Goal: Information Seeking & Learning: Check status

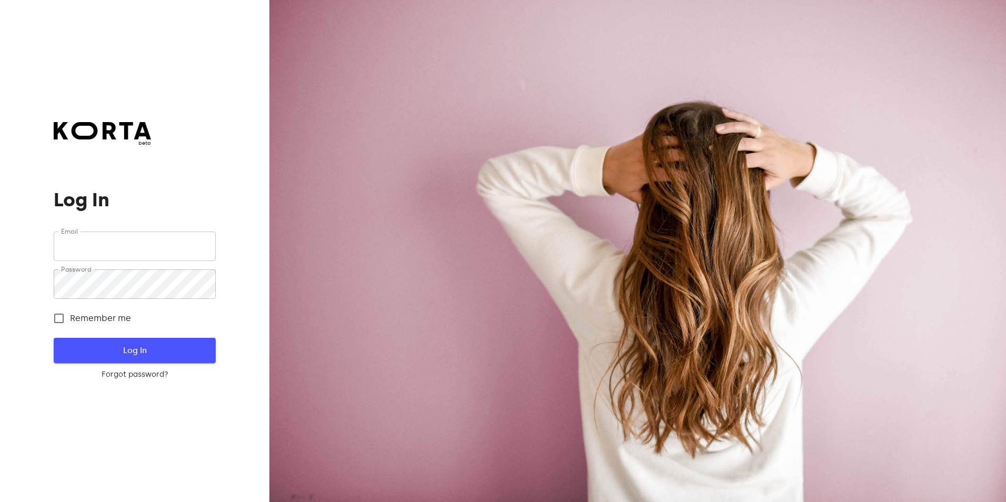
type input "[EMAIL_ADDRESS][DOMAIN_NAME]"
click at [138, 351] on span "Log In" at bounding box center [135, 351] width 128 height 14
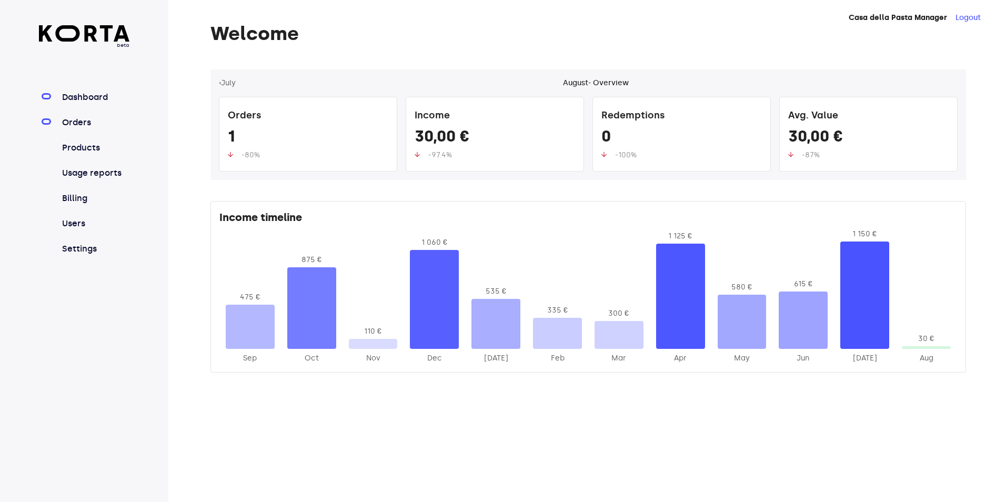
click at [88, 118] on link "Orders" at bounding box center [95, 122] width 70 height 13
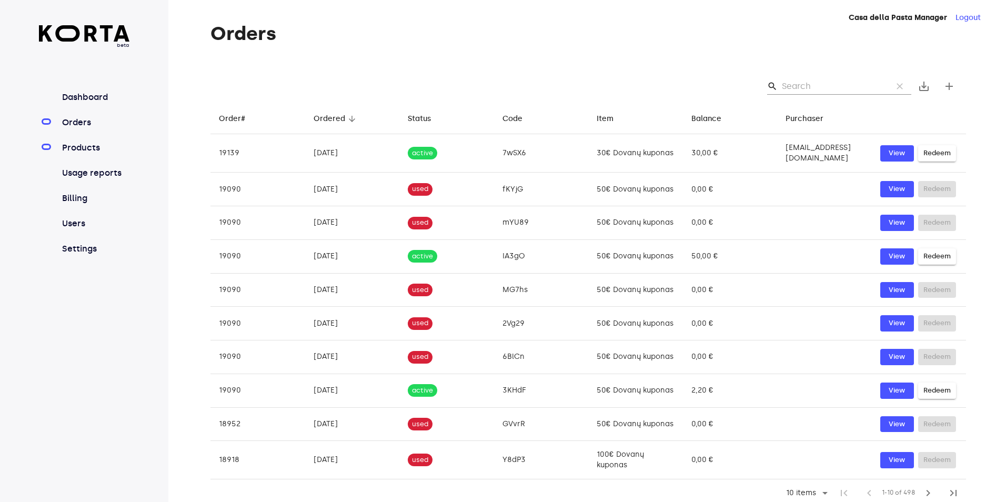
click at [75, 151] on link "Products" at bounding box center [95, 148] width 70 height 13
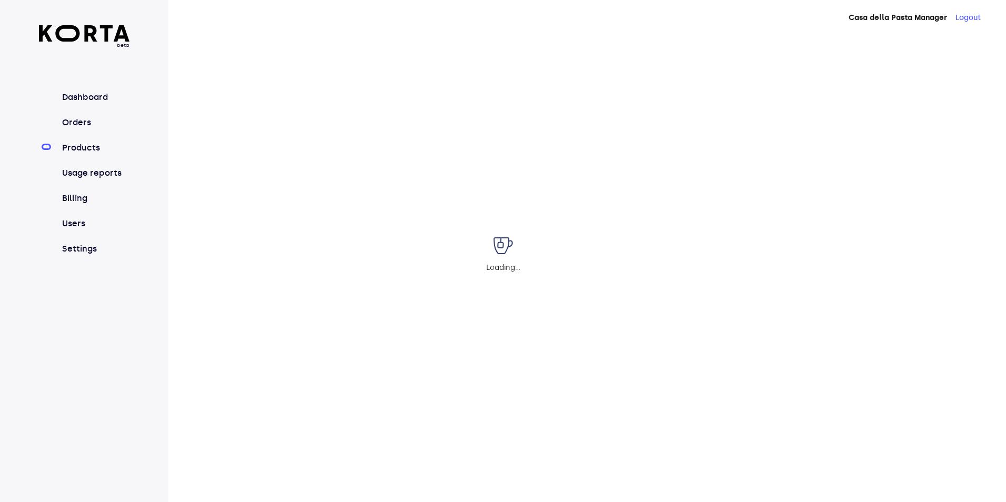
click at [85, 173] on div "Loading..." at bounding box center [503, 251] width 1006 height 502
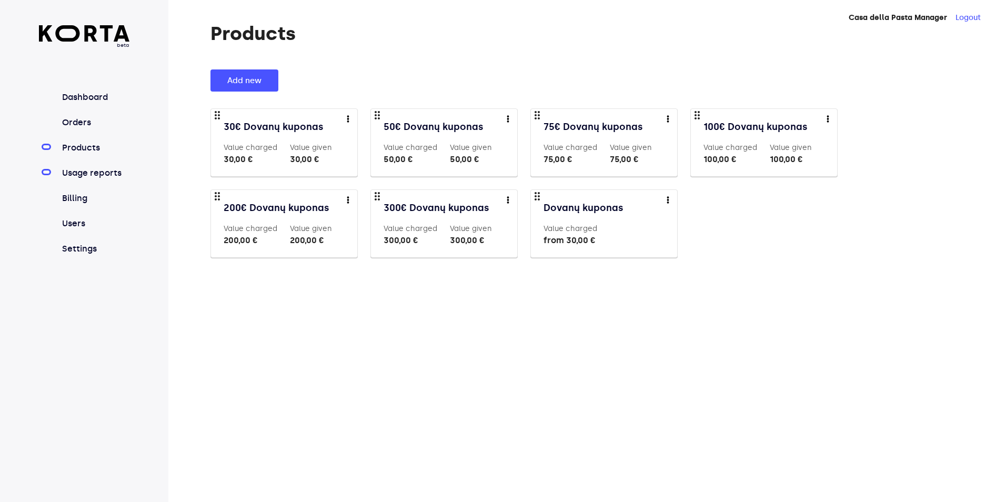
click at [83, 176] on link "Usage reports" at bounding box center [95, 173] width 70 height 13
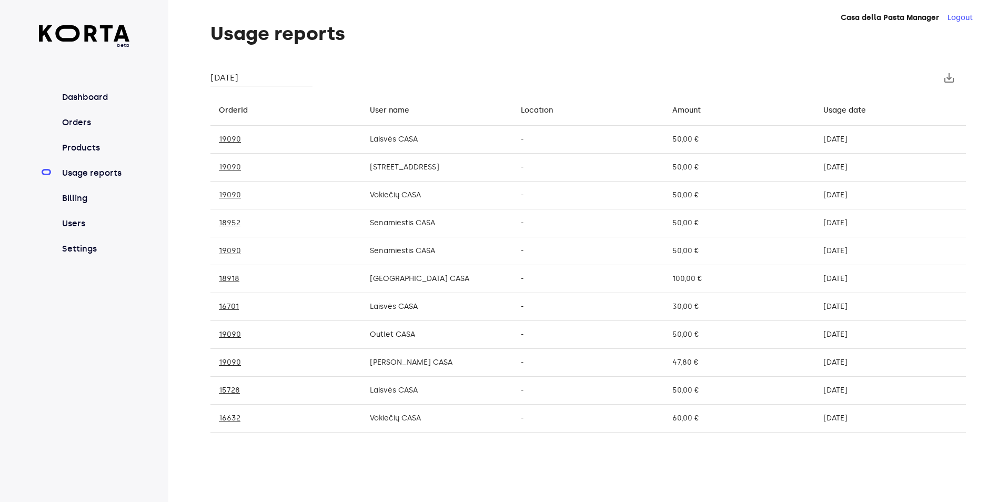
drag, startPoint x: 853, startPoint y: 307, endPoint x: 861, endPoint y: 307, distance: 7.9
click at [861, 307] on div "[DATE]" at bounding box center [891, 307] width 134 height 11
